Goal: Task Accomplishment & Management: Manage account settings

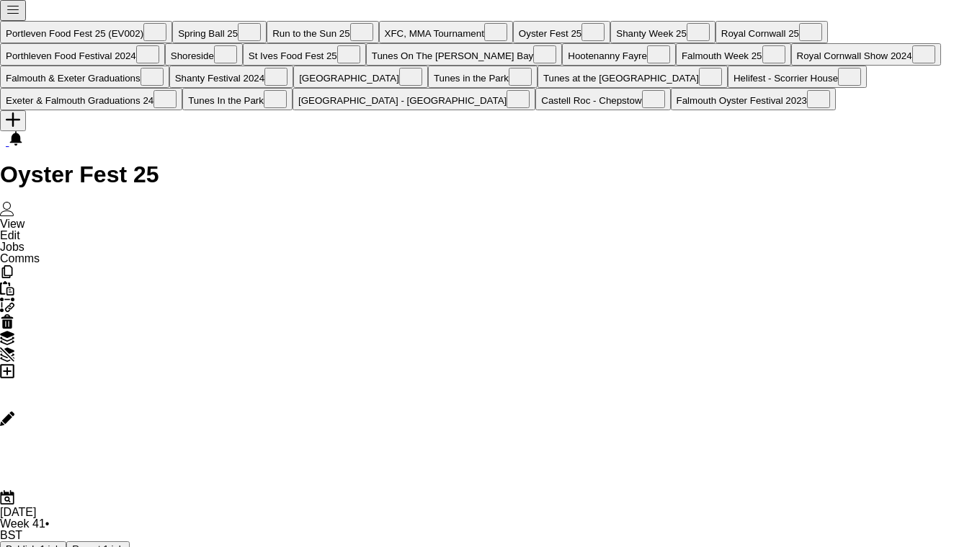
scroll to position [0, 359]
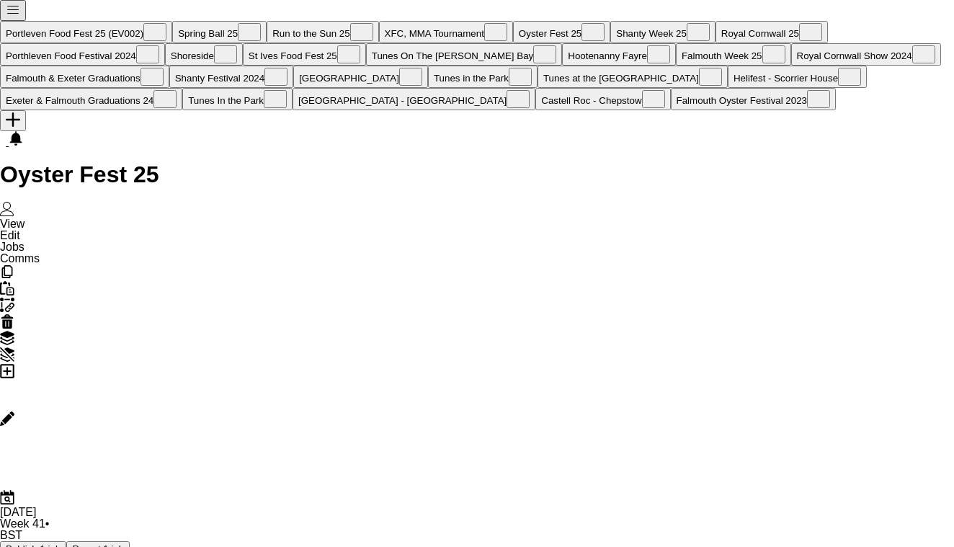
type input "******"
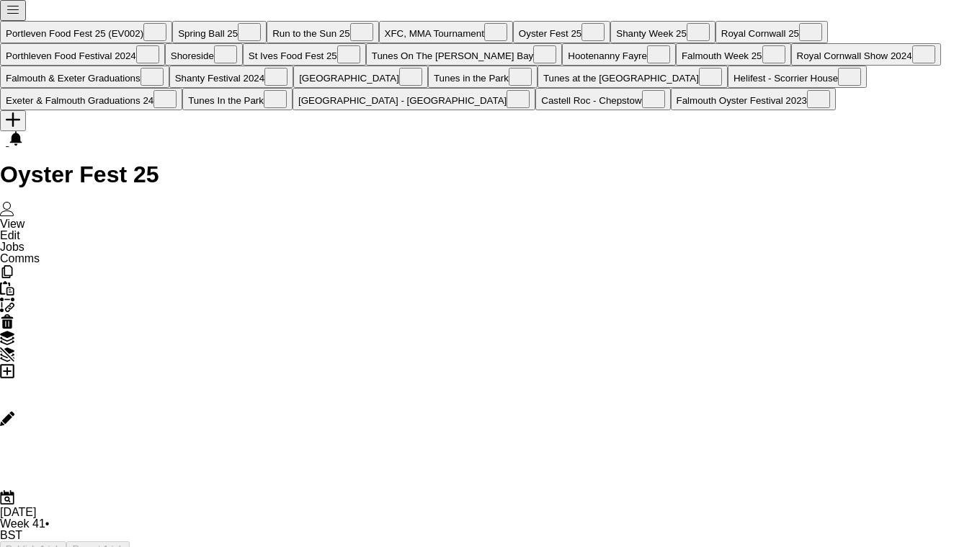
click at [462, 506] on div "[DATE] Week 41 • BST Publish 1 job Revert 1 job" at bounding box center [477, 531] width 954 height 50
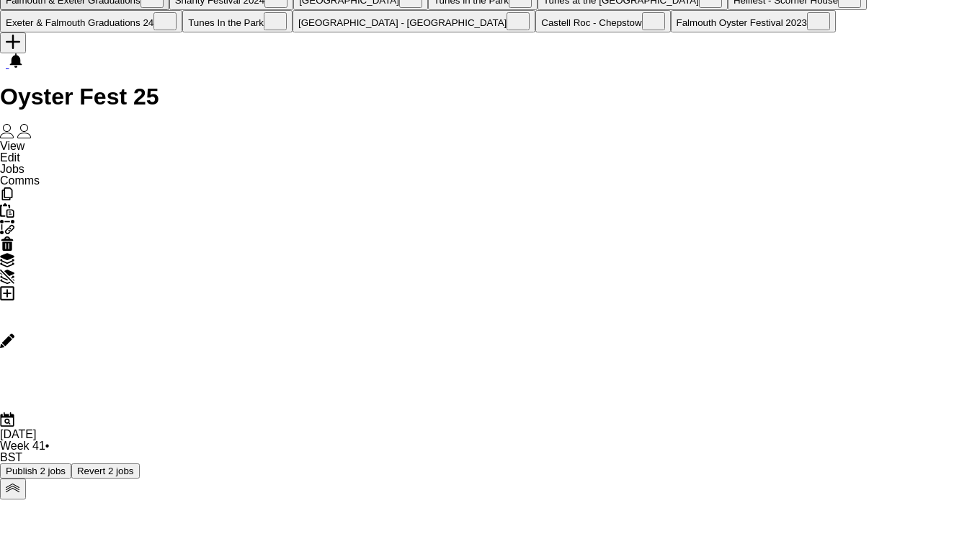
scroll to position [0, 0]
